Goal: Information Seeking & Learning: Learn about a topic

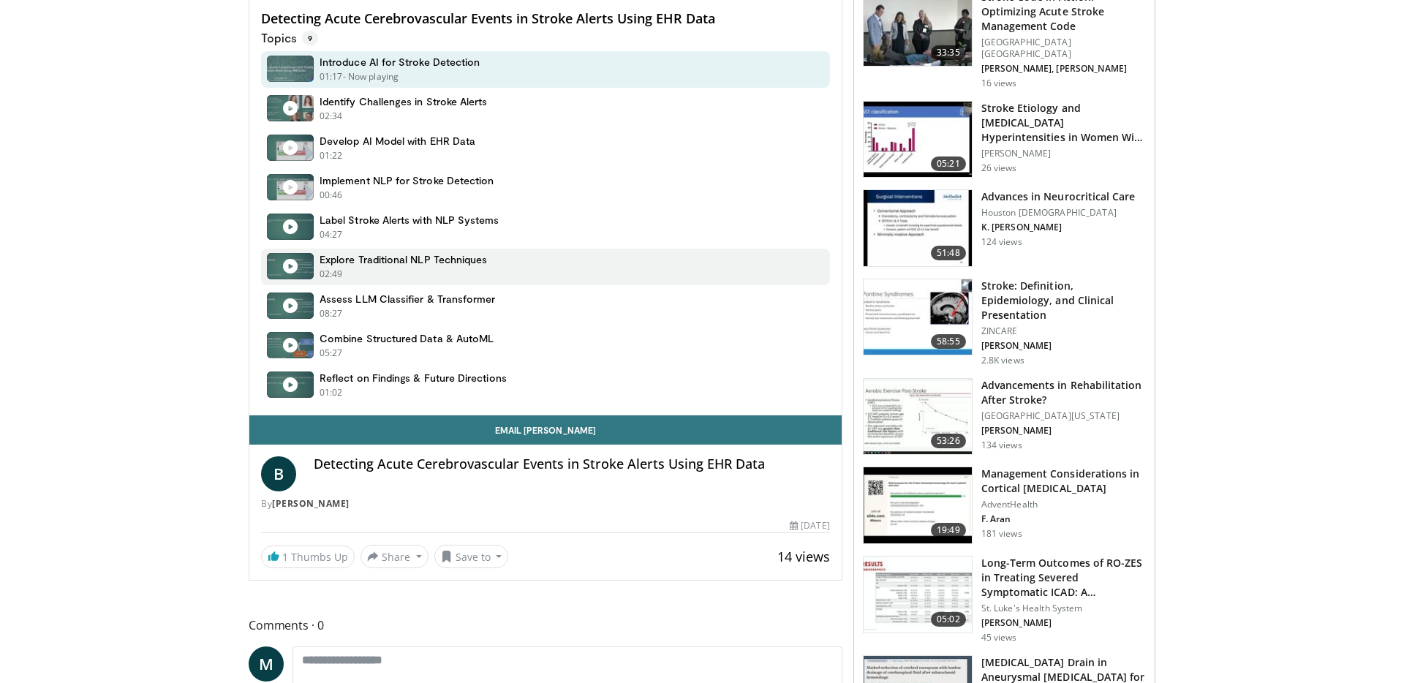
scroll to position [477, 0]
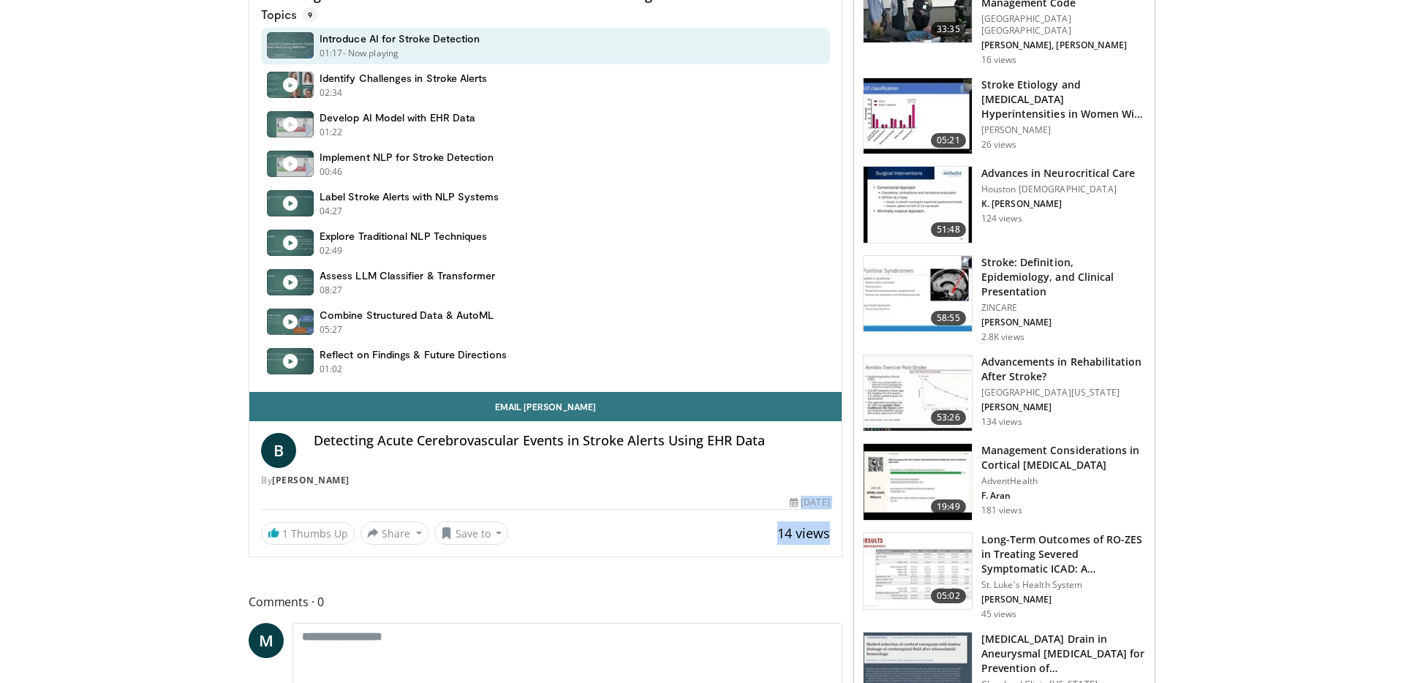
drag, startPoint x: 766, startPoint y: 500, endPoint x: 834, endPoint y: 535, distance: 76.5
click at [828, 532] on div "Email [PERSON_NAME] B Detecting Acute Cerebrovascular Events in Stroke Alerts U…" at bounding box center [545, 468] width 592 height 153
click at [834, 535] on div "Email [PERSON_NAME] B Detecting Acute Cerebrovascular Events in Stroke Alerts U…" at bounding box center [545, 468] width 592 height 153
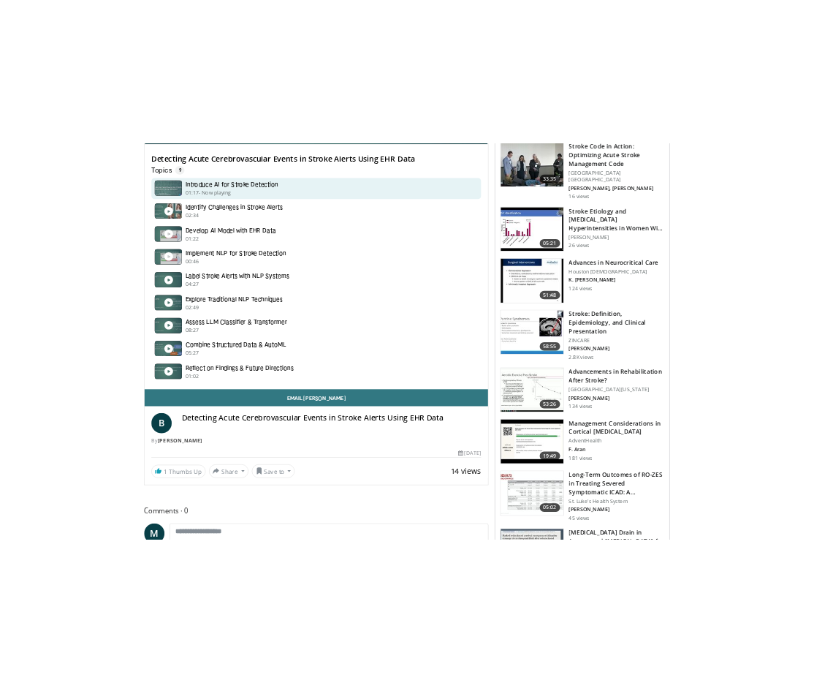
scroll to position [445, 0]
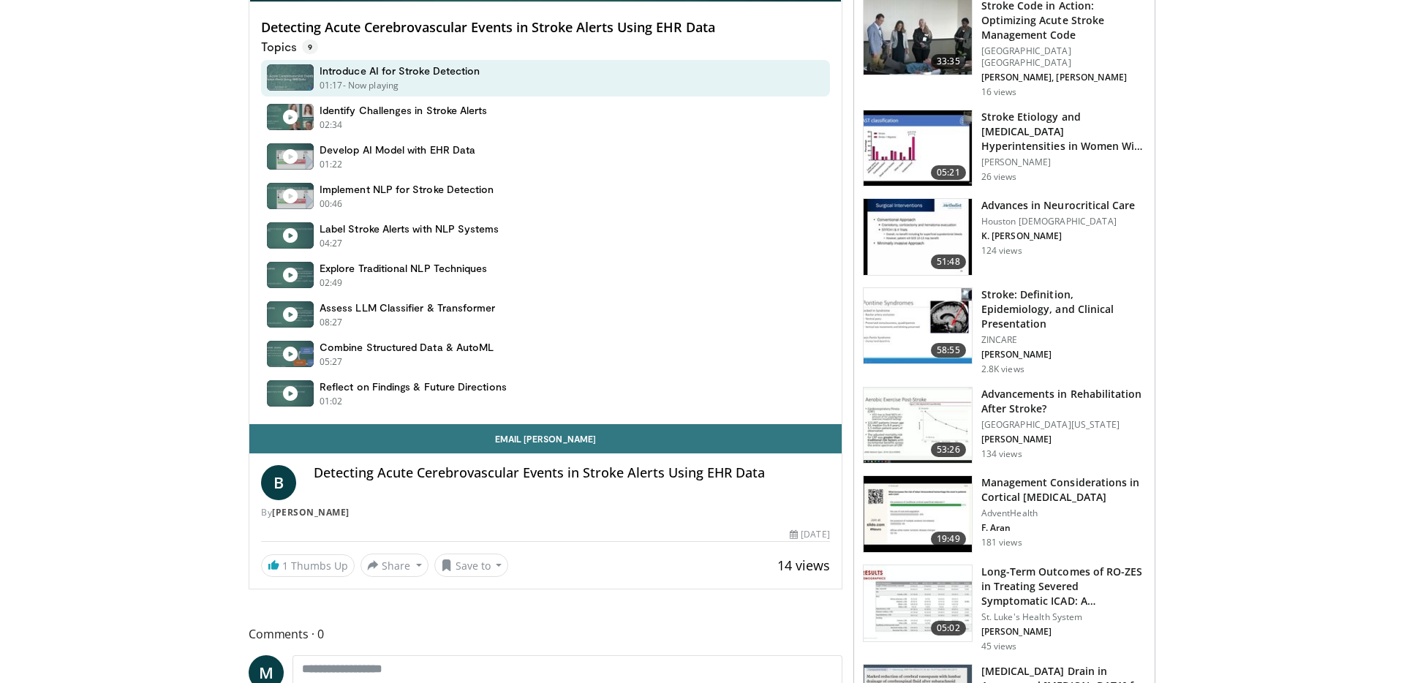
click at [806, 567] on span "14 views" at bounding box center [803, 565] width 53 height 18
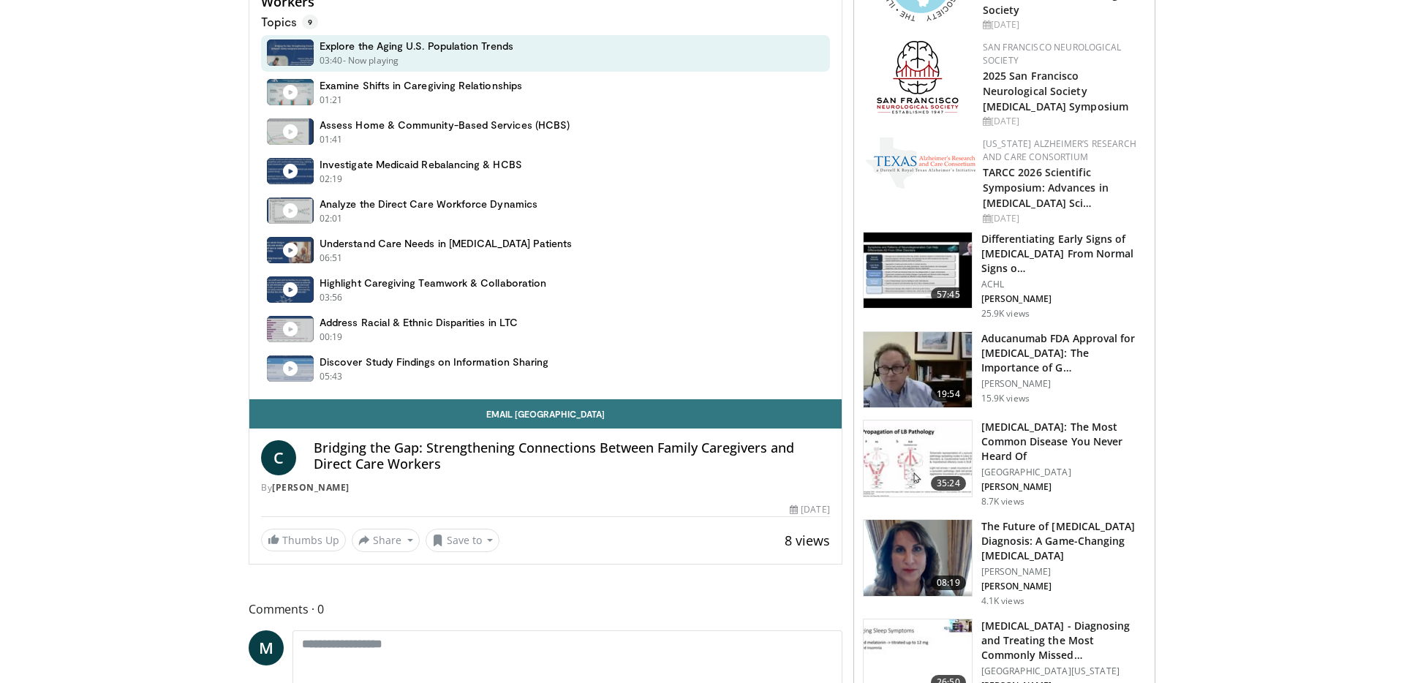
scroll to position [483, 0]
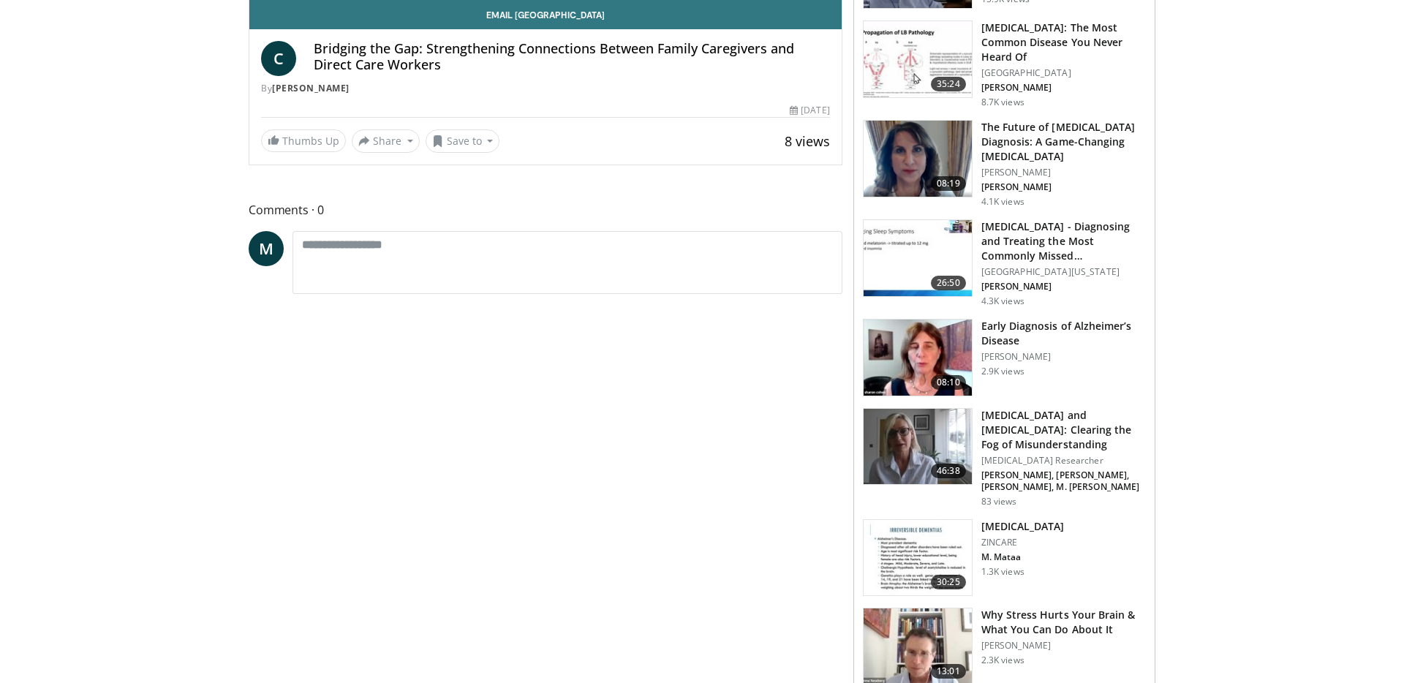
scroll to position [883, 0]
